Goal: Check status: Check status

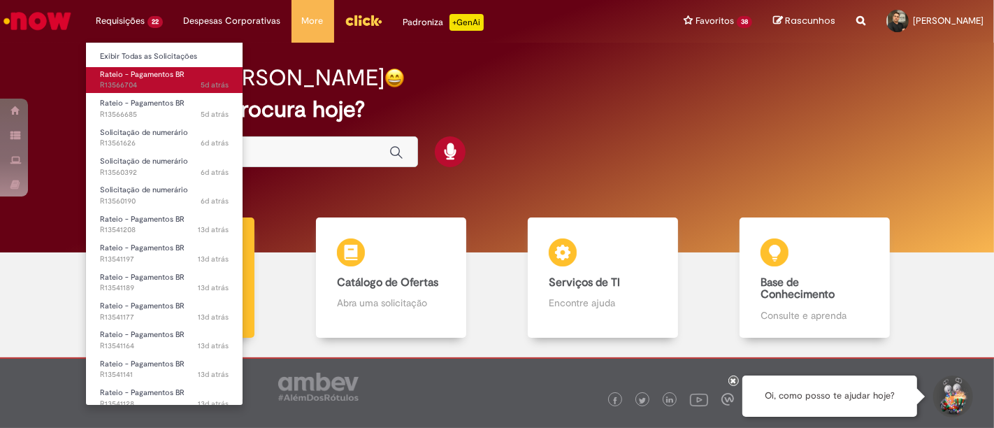
click at [173, 85] on span "5d atrás 5 dias atrás R13566704" at bounding box center [164, 85] width 129 height 11
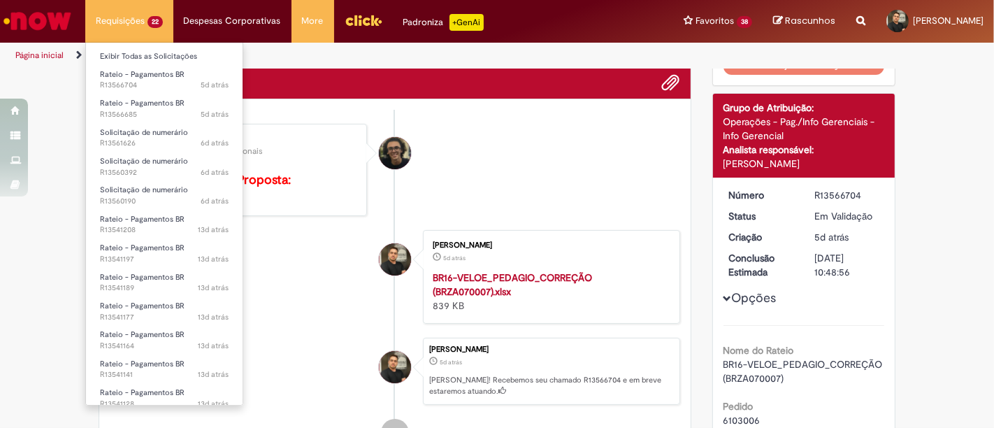
scroll to position [299, 0]
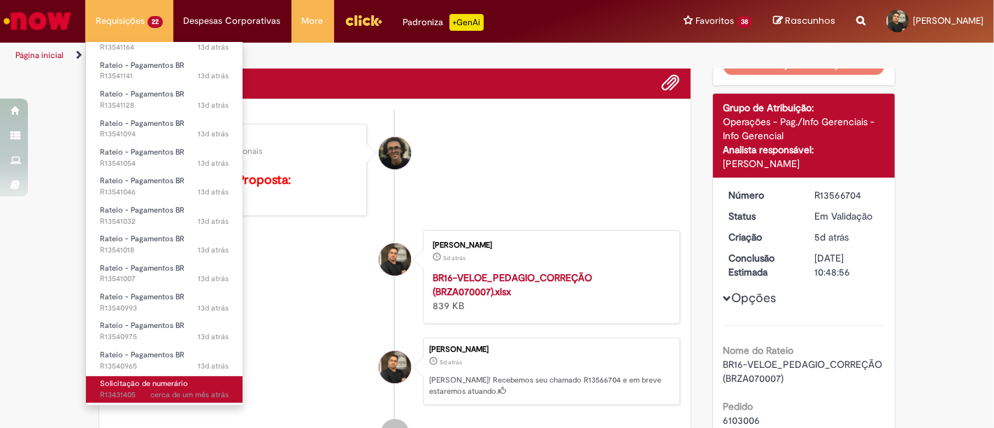
click at [161, 385] on span "Solicitação de numerário" at bounding box center [144, 383] width 88 height 10
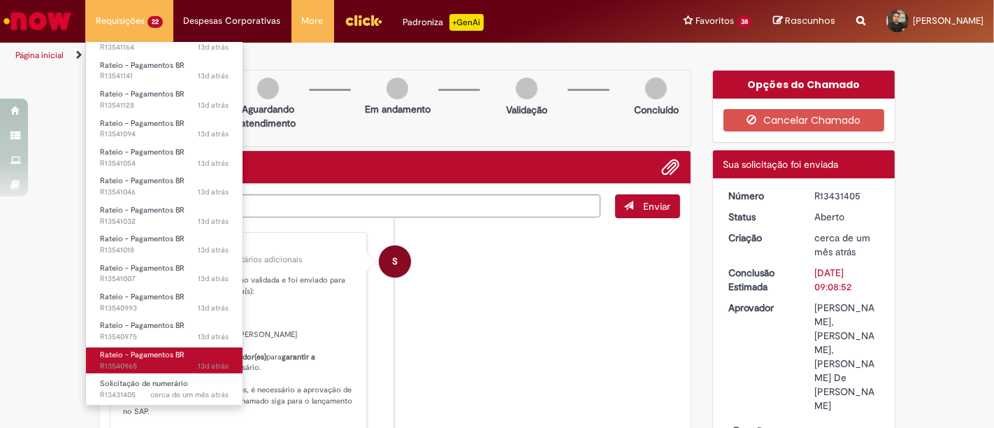
click at [163, 354] on span "Rateio - Pagamentos BR" at bounding box center [142, 355] width 85 height 10
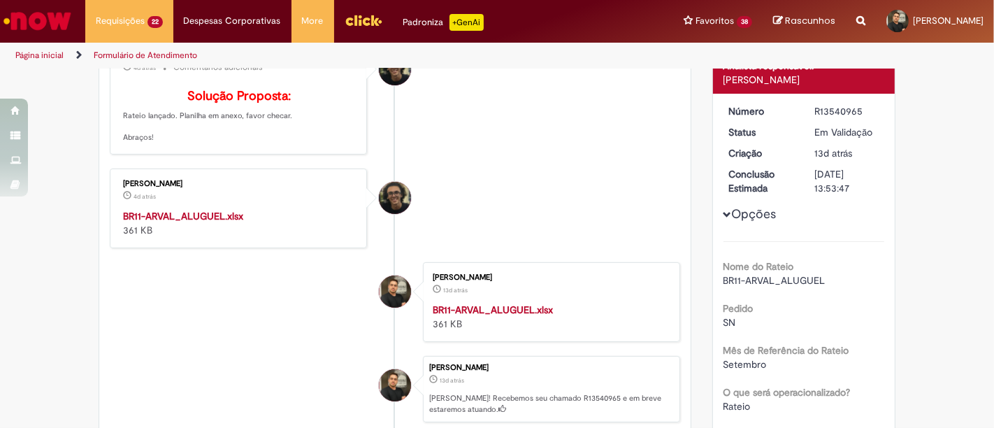
scroll to position [168, 0]
click at [215, 223] on strong "BR11-ARVAL_ALUGUEL.xlsx" at bounding box center [183, 216] width 120 height 13
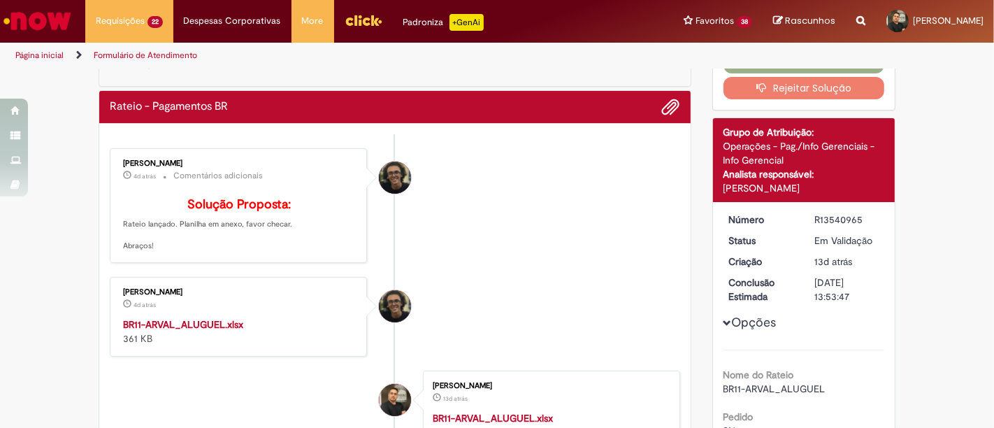
scroll to position [0, 0]
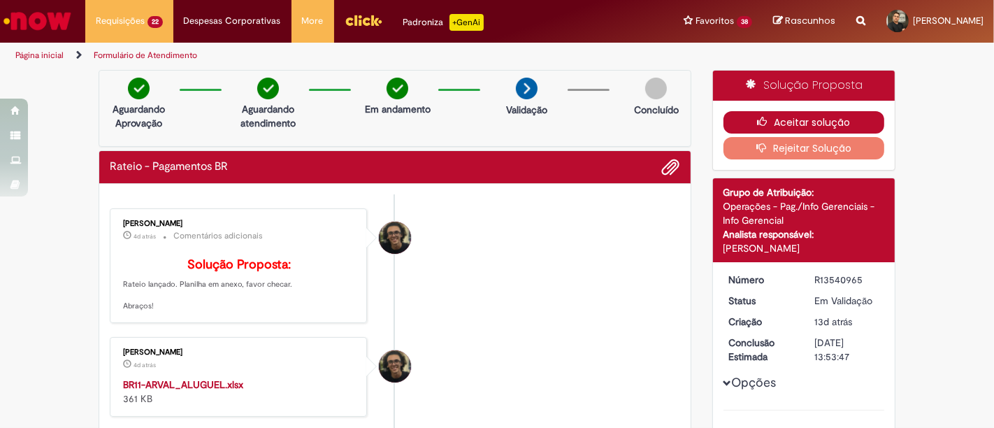
click at [791, 113] on button "Aceitar solução" at bounding box center [805, 122] width 162 height 22
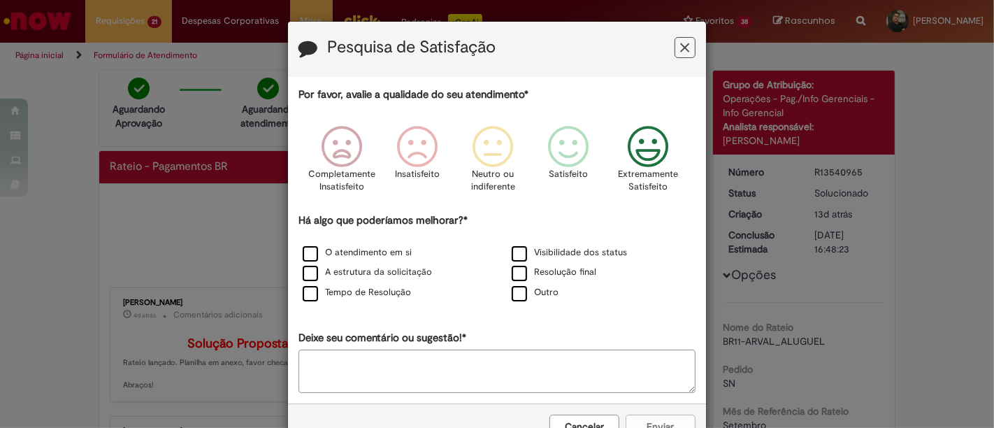
click at [639, 148] on icon "Feedback" at bounding box center [648, 147] width 52 height 42
drag, startPoint x: 314, startPoint y: 260, endPoint x: 299, endPoint y: 255, distance: 15.7
click at [299, 255] on div "O atendimento em si" at bounding box center [392, 253] width 206 height 17
click at [303, 255] on label "O atendimento em si" at bounding box center [357, 252] width 109 height 13
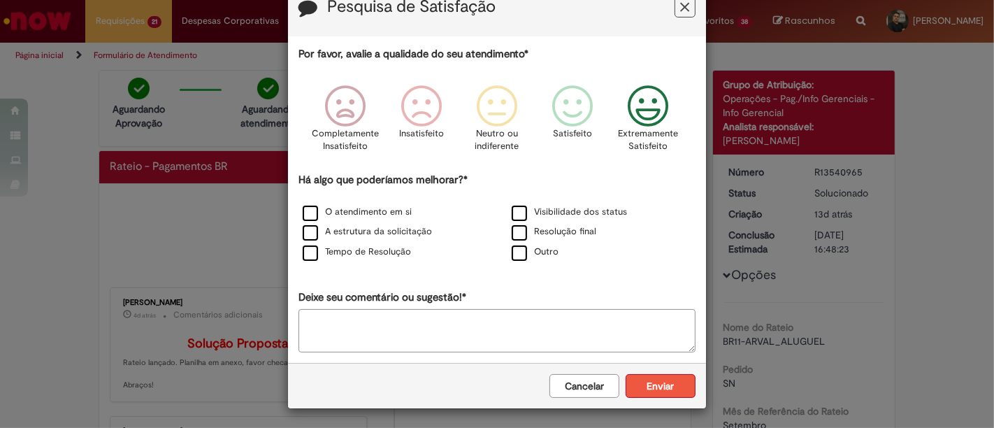
click at [666, 374] on button "Enviar" at bounding box center [661, 386] width 70 height 24
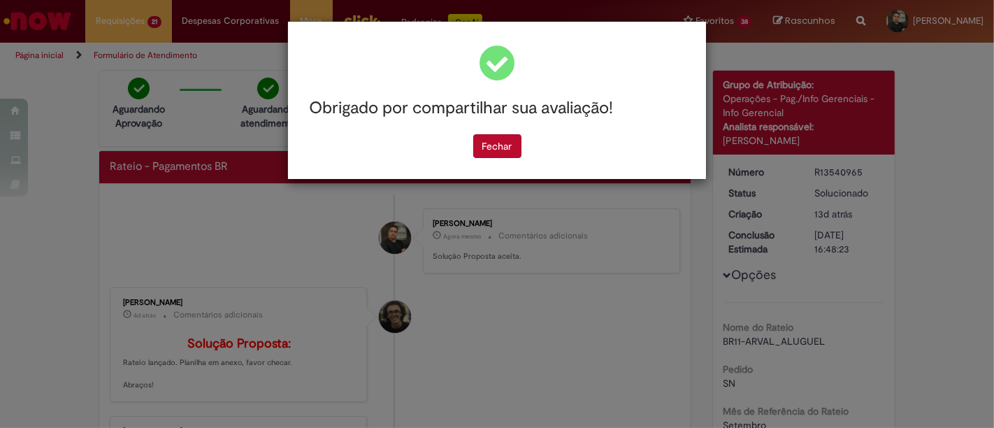
scroll to position [0, 0]
click at [498, 145] on button "Fechar" at bounding box center [497, 146] width 48 height 24
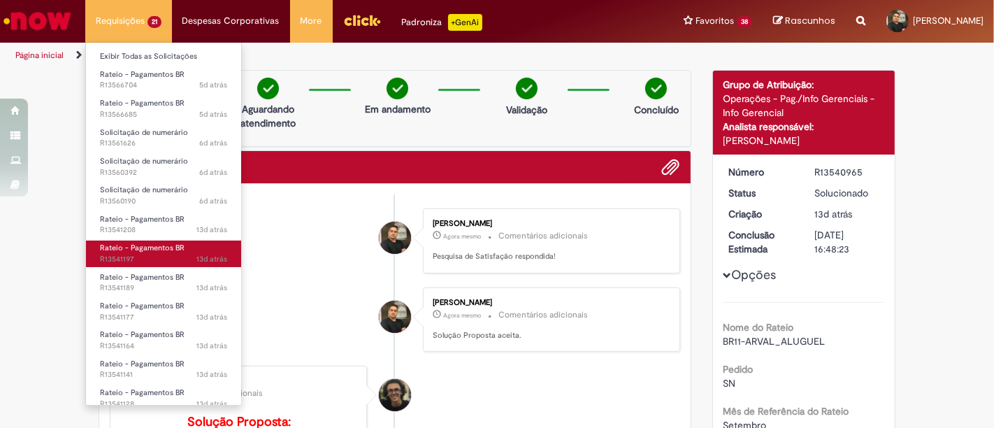
scroll to position [269, 0]
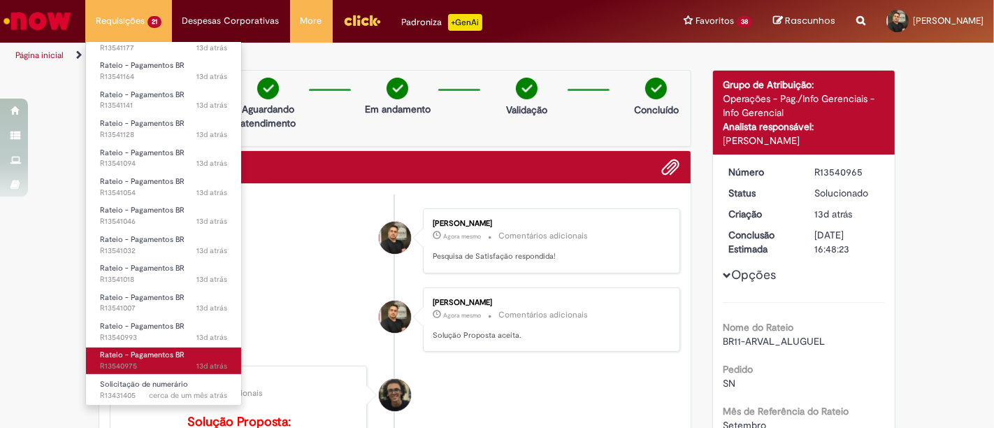
click at [181, 358] on span "Rateio - Pagamentos BR" at bounding box center [142, 355] width 85 height 10
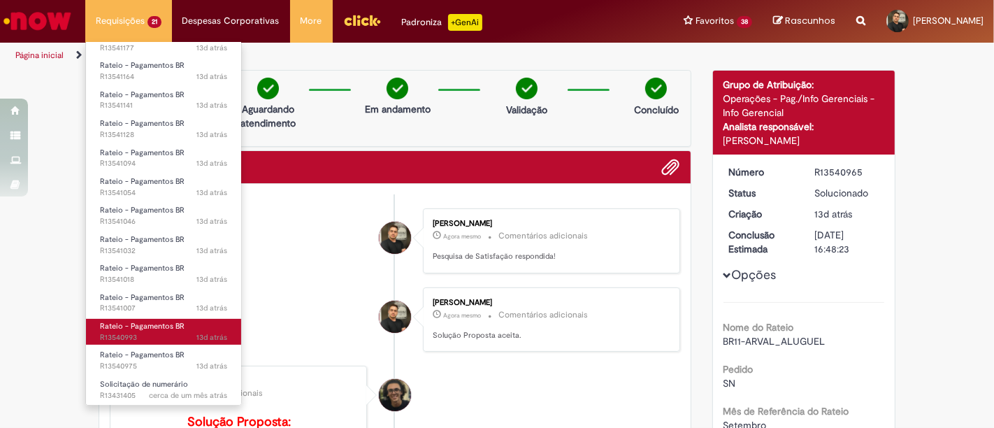
click at [194, 336] on span "13d atrás 13 dias atrás R13540993" at bounding box center [163, 337] width 127 height 11
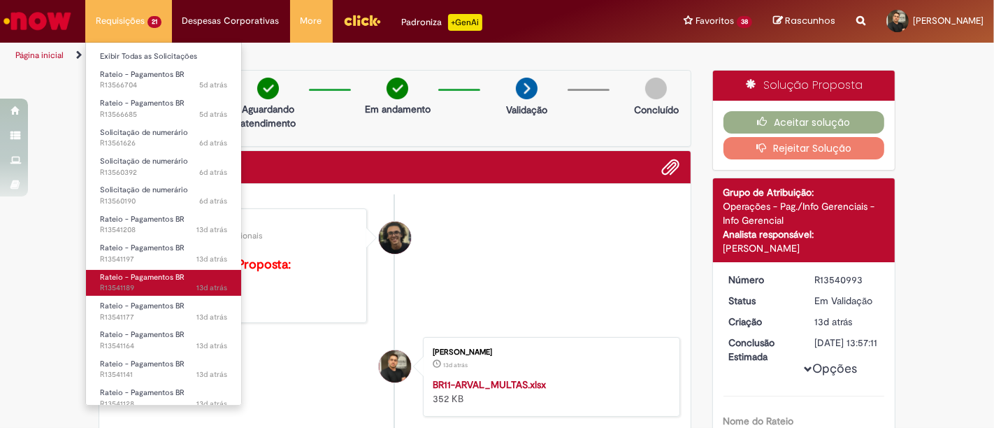
scroll to position [269, 0]
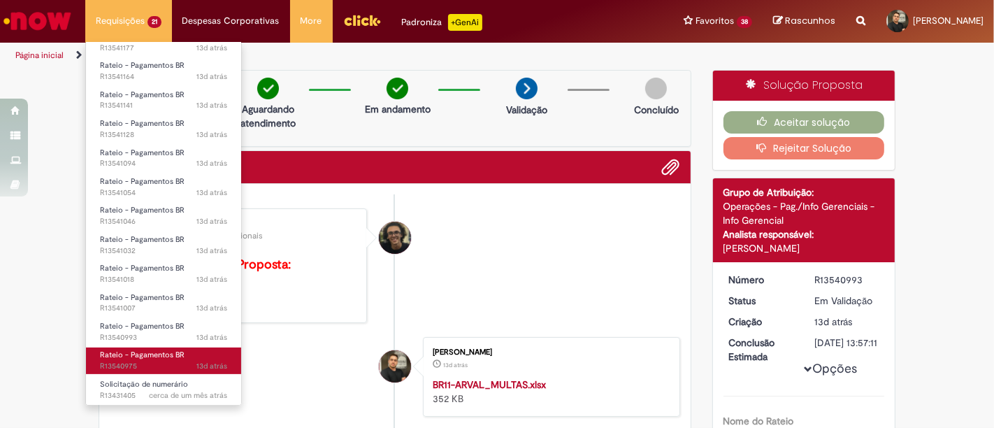
click at [183, 354] on link "Rateio - Pagamentos BR 13d atrás 13 dias atrás R13540975" at bounding box center [163, 361] width 155 height 26
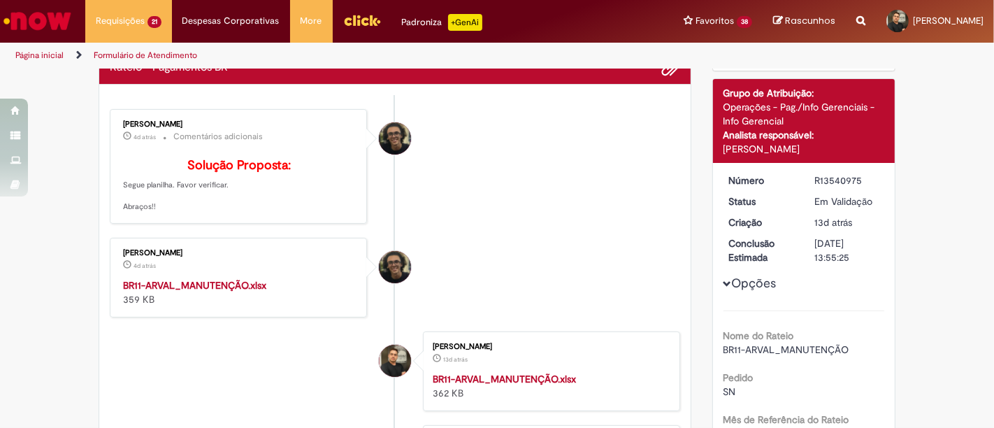
scroll to position [96, 0]
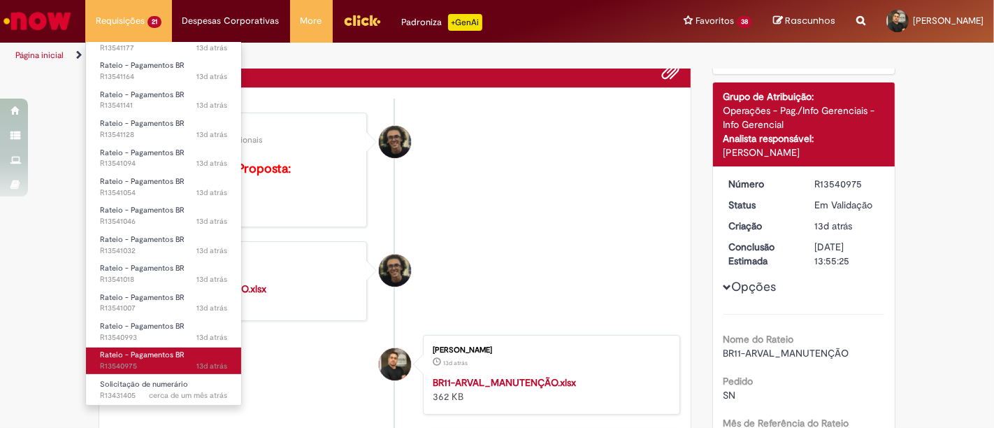
click at [168, 366] on span "13d atrás 13 dias atrás R13540975" at bounding box center [163, 366] width 127 height 11
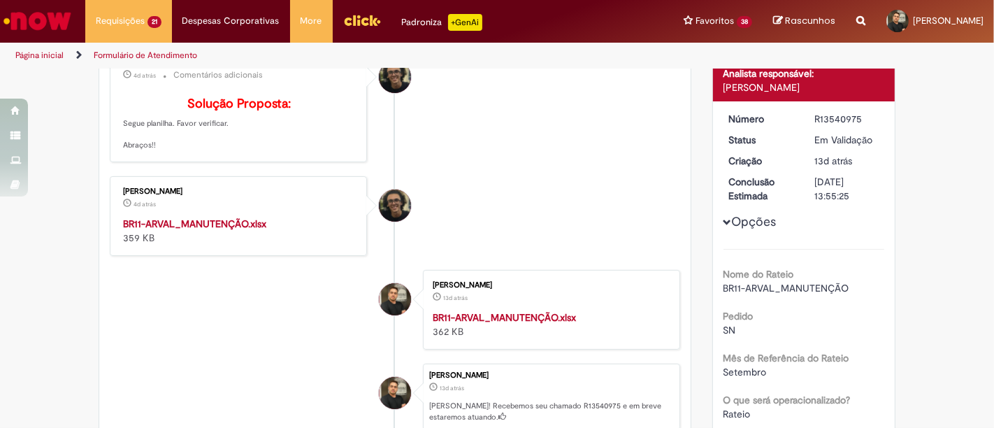
scroll to position [162, 0]
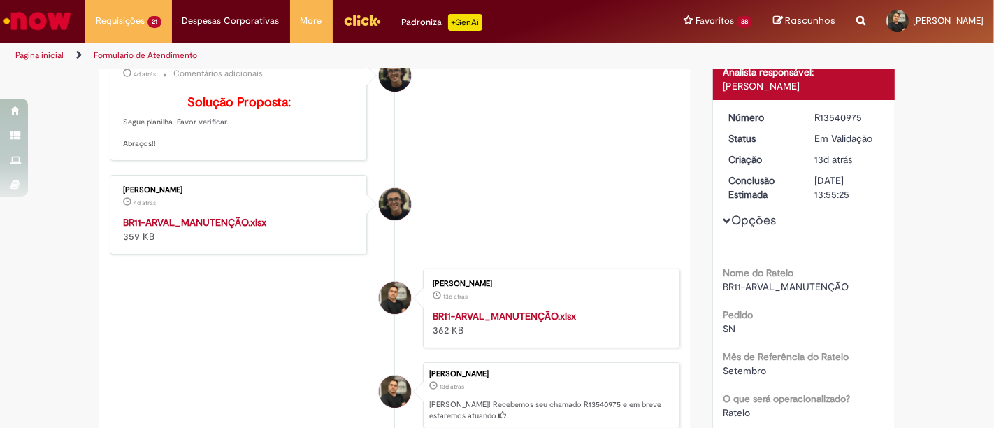
click at [194, 229] on strong "BR11-ARVAL_MANUTENÇÃO.xlsx" at bounding box center [194, 222] width 143 height 13
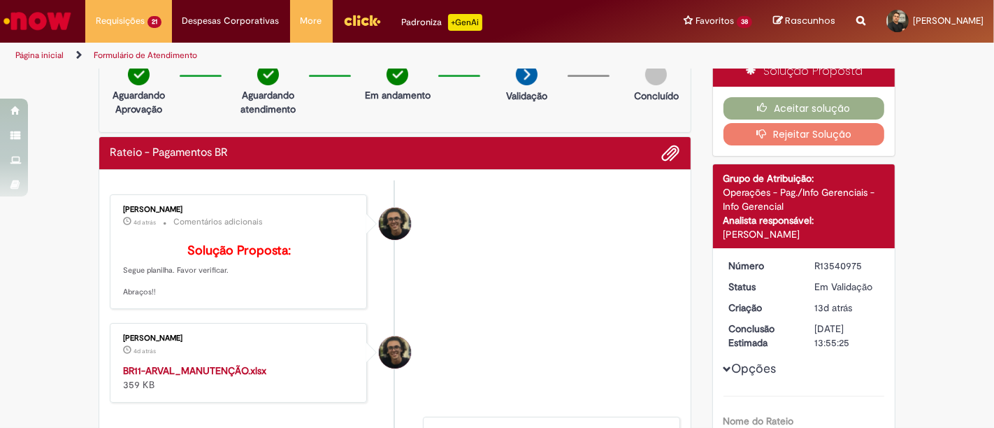
scroll to position [74, 0]
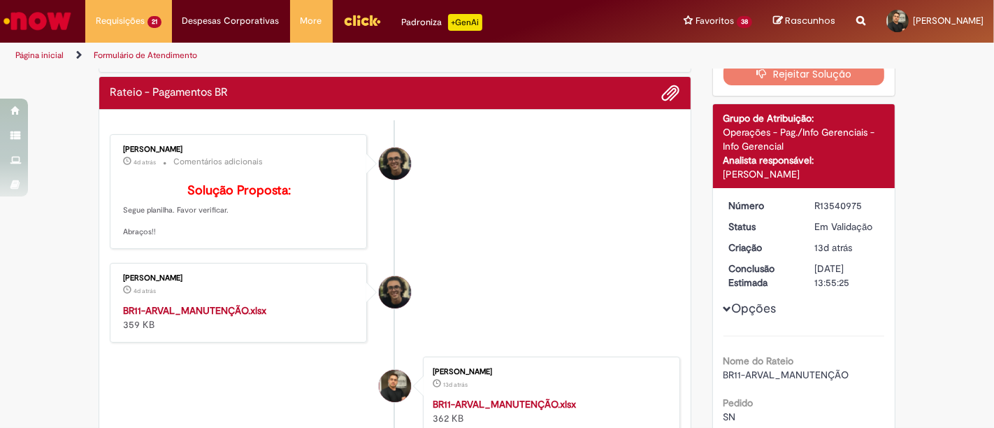
click at [194, 317] on strong "BR11-ARVAL_MANUTENÇÃO.xlsx" at bounding box center [194, 310] width 143 height 13
